Goal: Task Accomplishment & Management: Complete application form

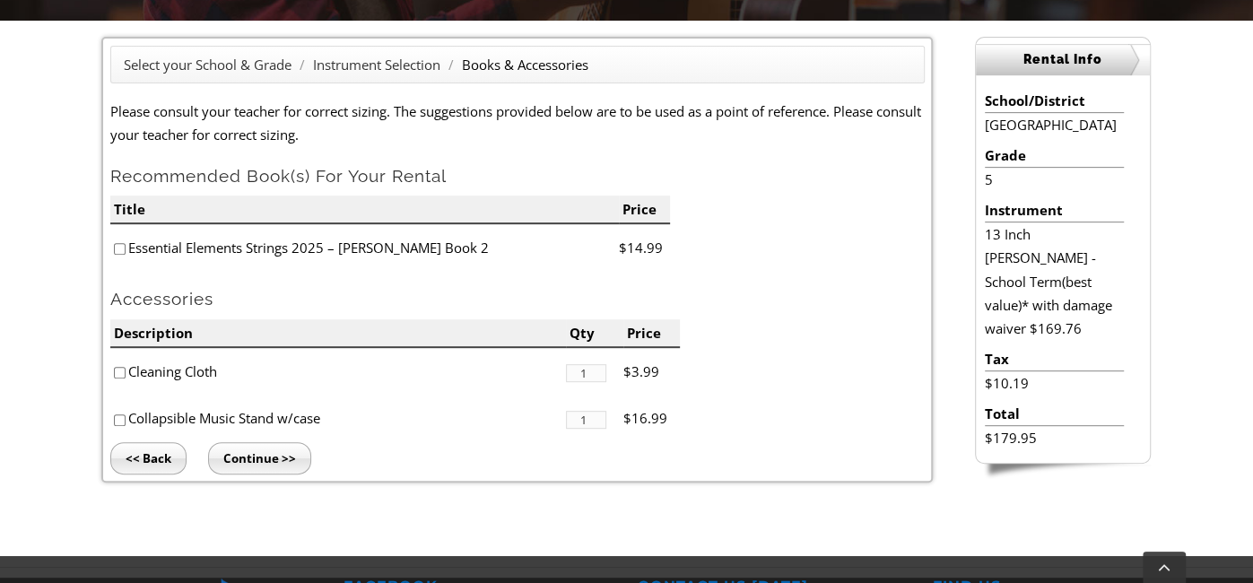
scroll to position [466, 0]
click at [596, 413] on input"] "1" at bounding box center [585, 420] width 39 height 18
type input"] "0"
click at [589, 364] on input"] "1" at bounding box center [585, 373] width 39 height 18
type input"] "0"
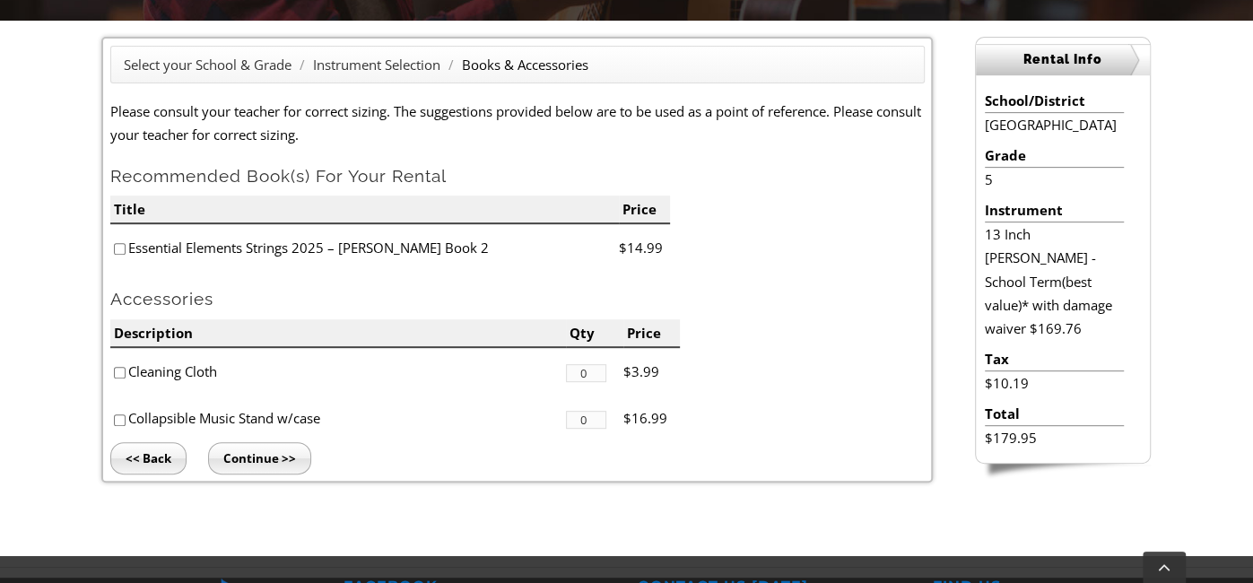
click at [115, 254] on li "Essential Elements Strings 2025 – [PERSON_NAME] Book 2" at bounding box center [364, 248] width 509 height 48
click at [116, 248] on input"] "checkbox" at bounding box center [120, 249] width 12 height 12
checkbox input"] "false"
click at [271, 458] on input "Continue >>" at bounding box center [259, 458] width 103 height 32
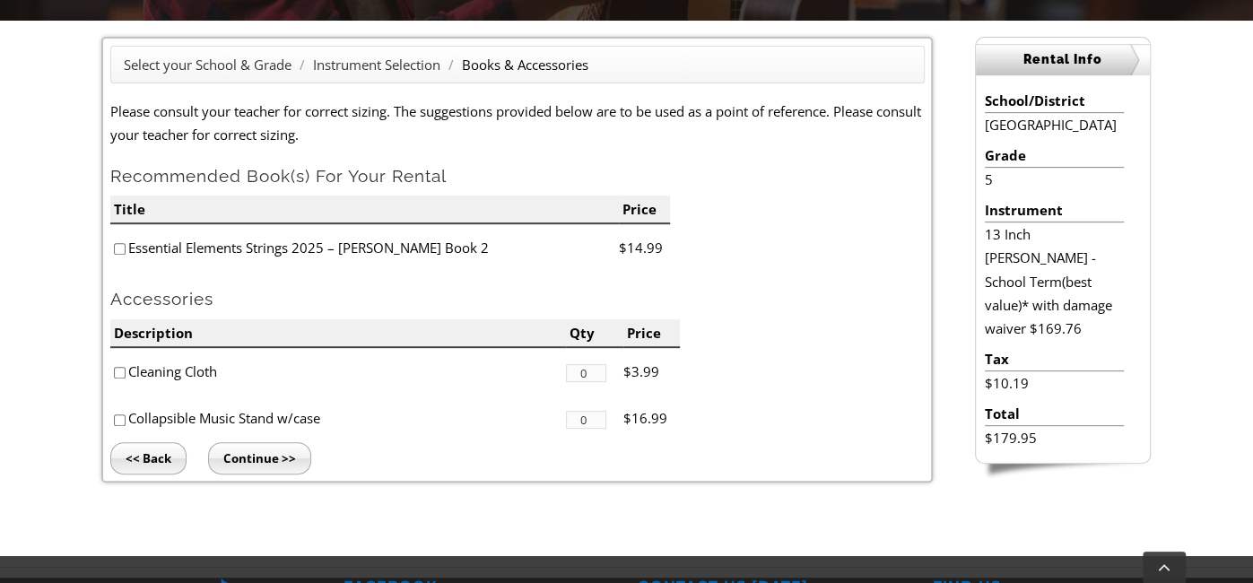
click at [271, 458] on input "Continue >>" at bounding box center [259, 458] width 103 height 32
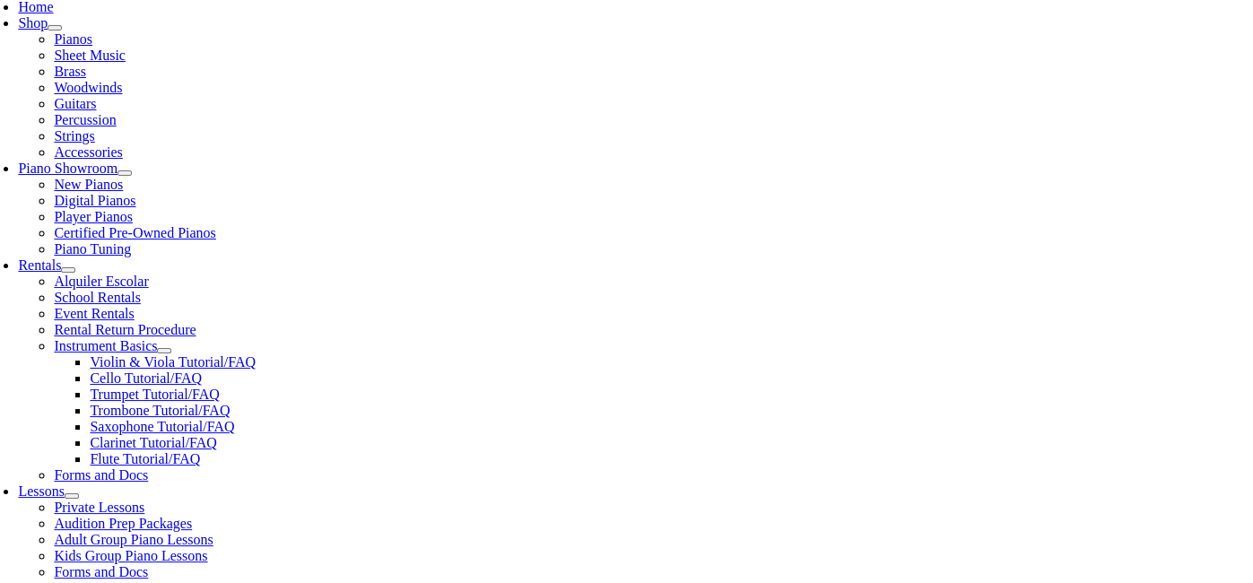
type input "1"
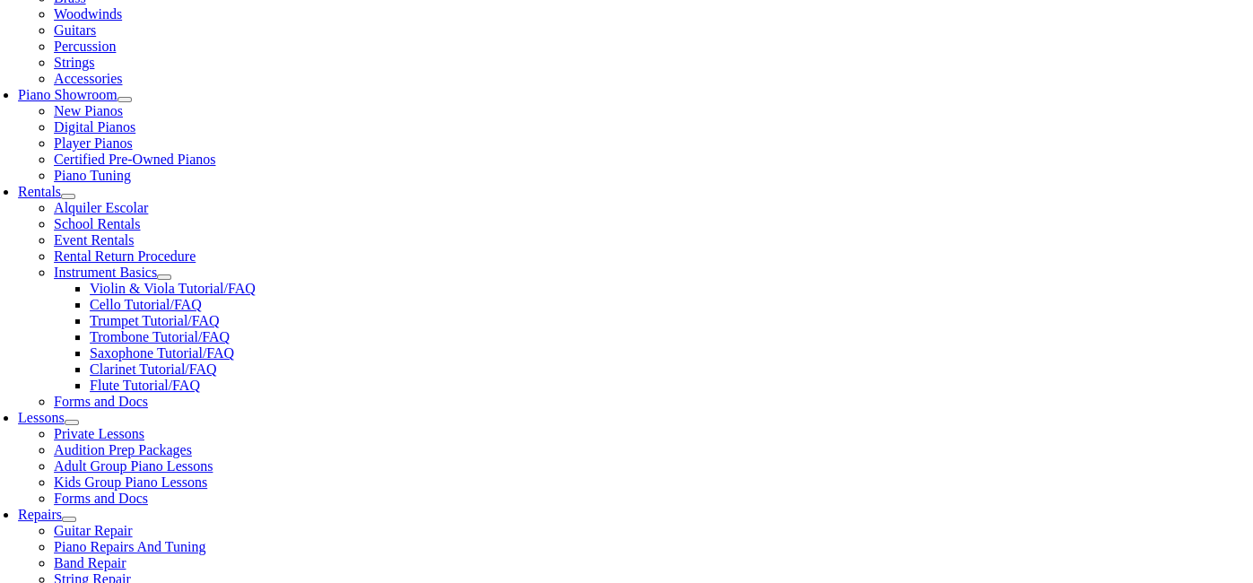
scroll to position [501, 0]
